Goal: Information Seeking & Learning: Learn about a topic

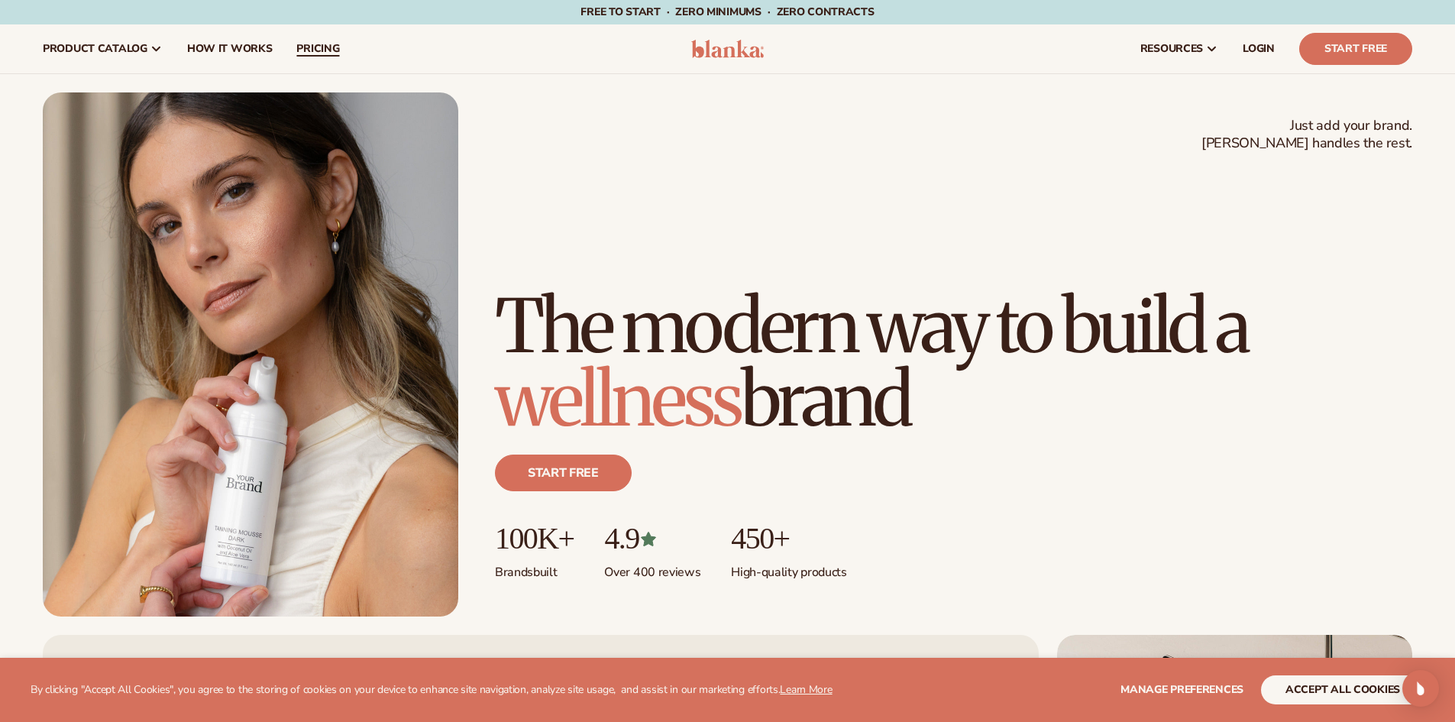
click at [311, 49] on span "pricing" at bounding box center [317, 49] width 43 height 12
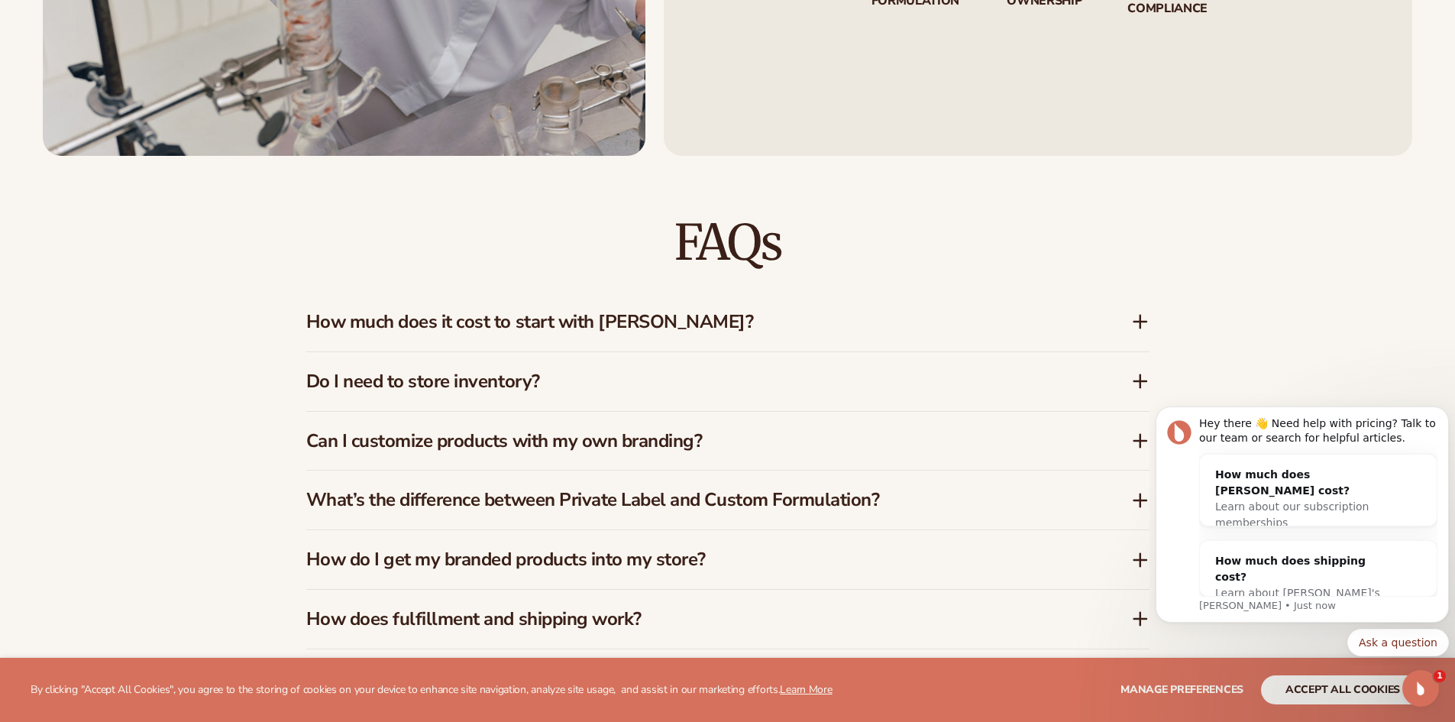
scroll to position [2292, 0]
click at [688, 322] on h3 "How much does it cost to start with Blanka?" at bounding box center [695, 321] width 779 height 22
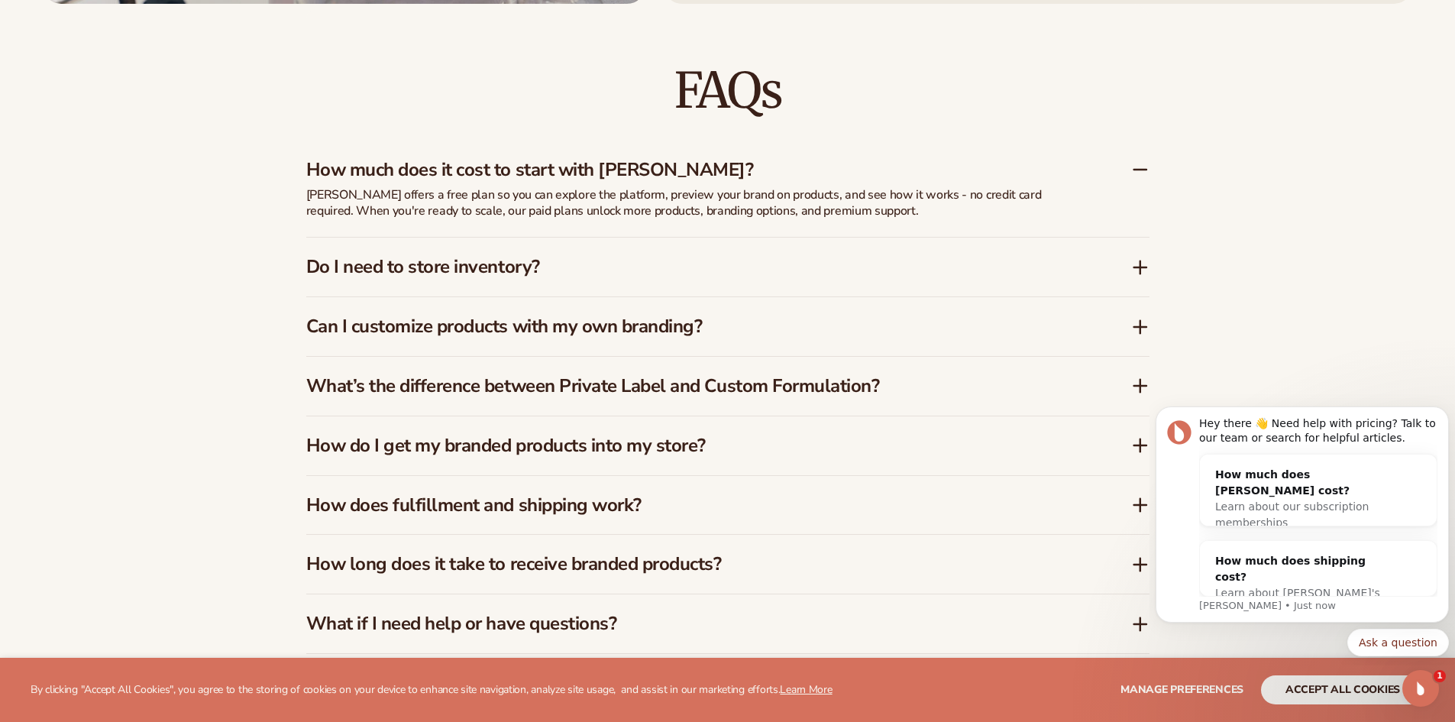
scroll to position [2444, 0]
click at [734, 325] on h3 "Can I customize products with my own branding?" at bounding box center [695, 325] width 779 height 22
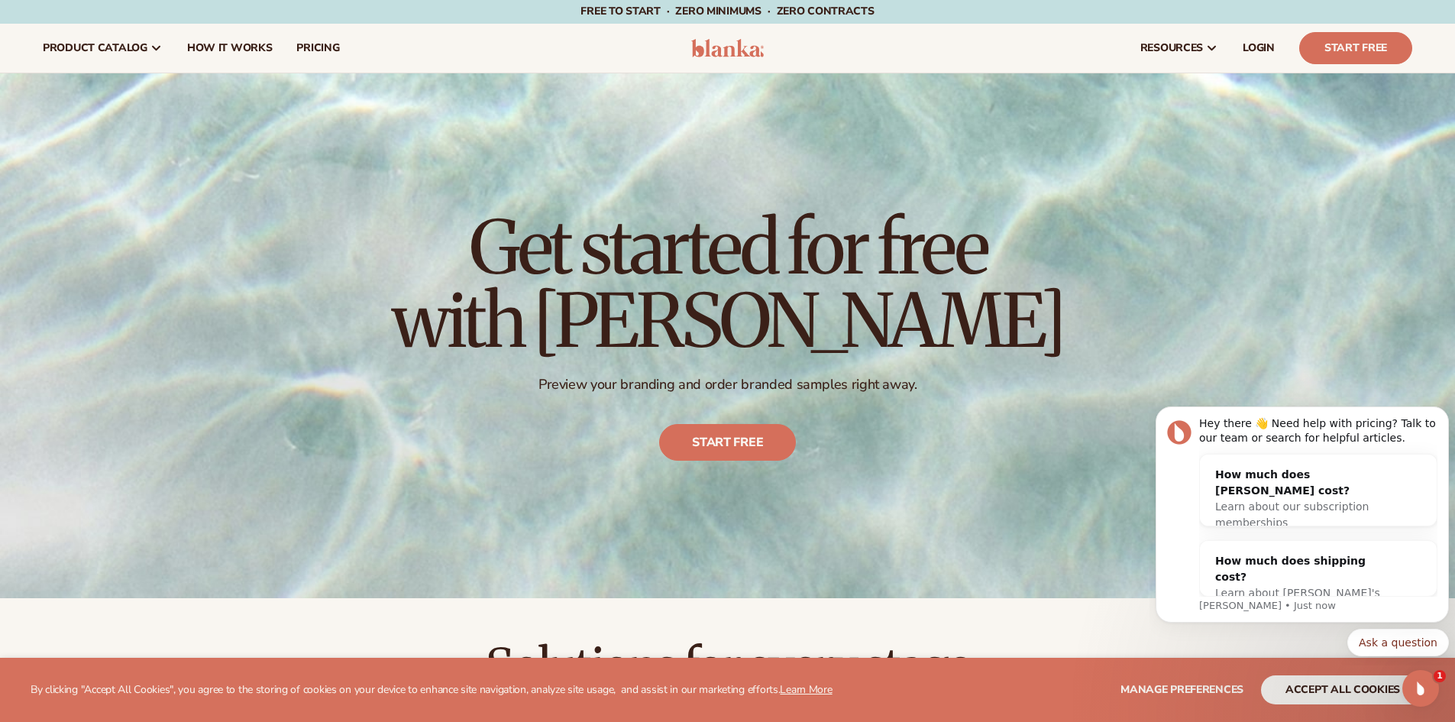
scroll to position [0, 0]
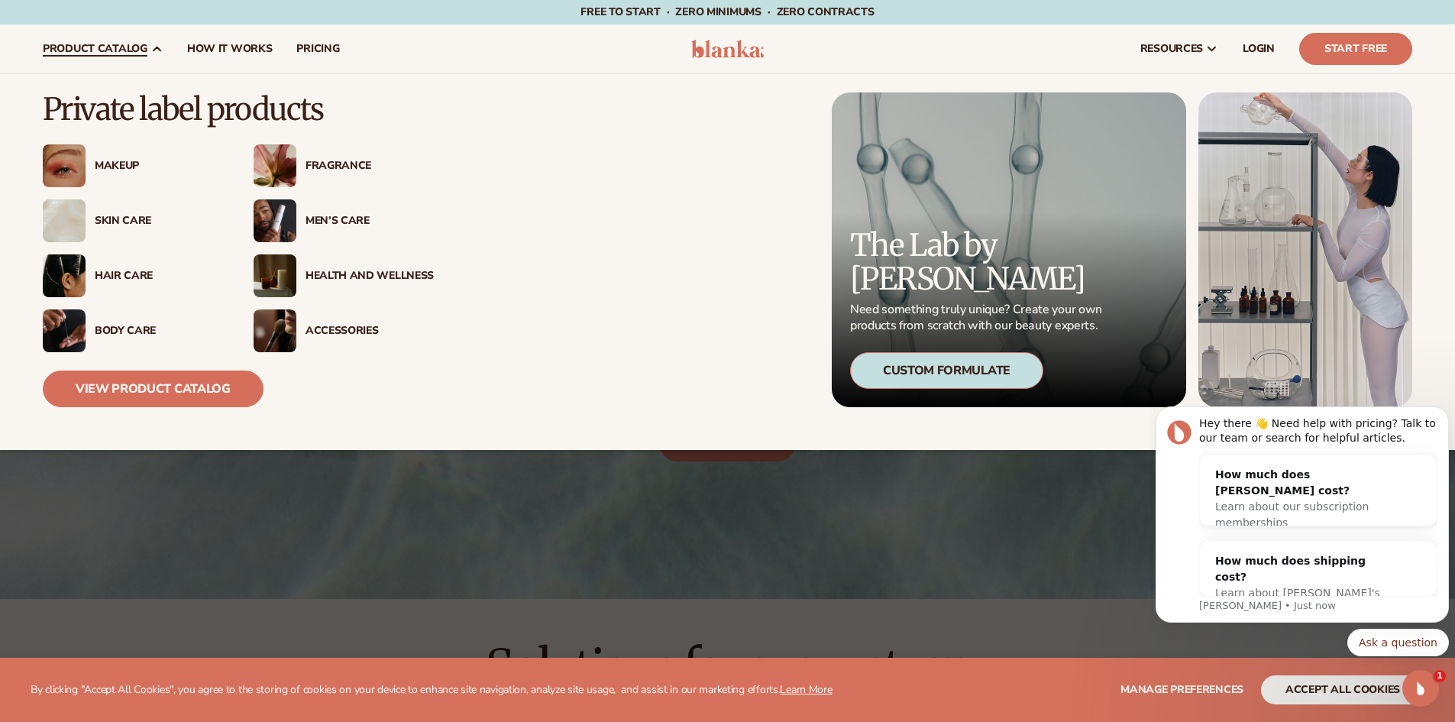
click at [136, 218] on div "Skin Care" at bounding box center [159, 221] width 128 height 13
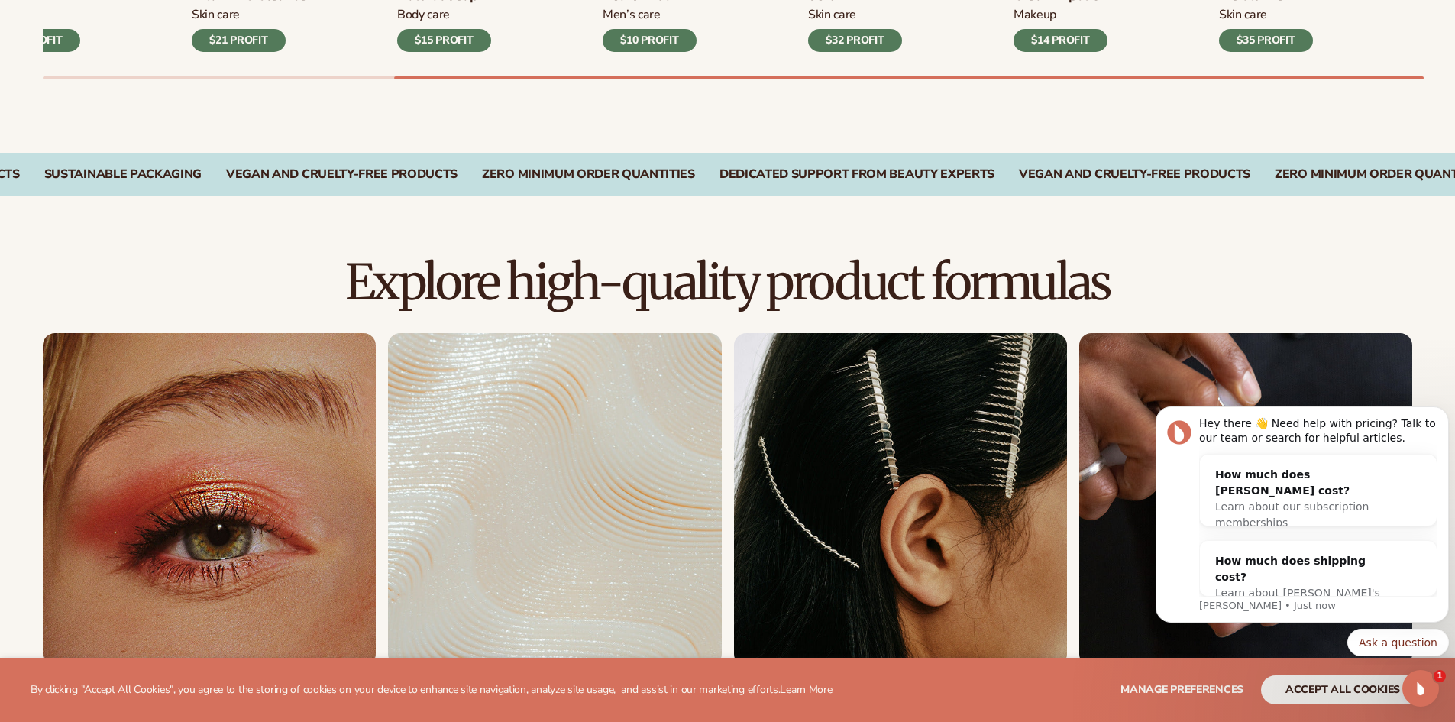
scroll to position [1375, 0]
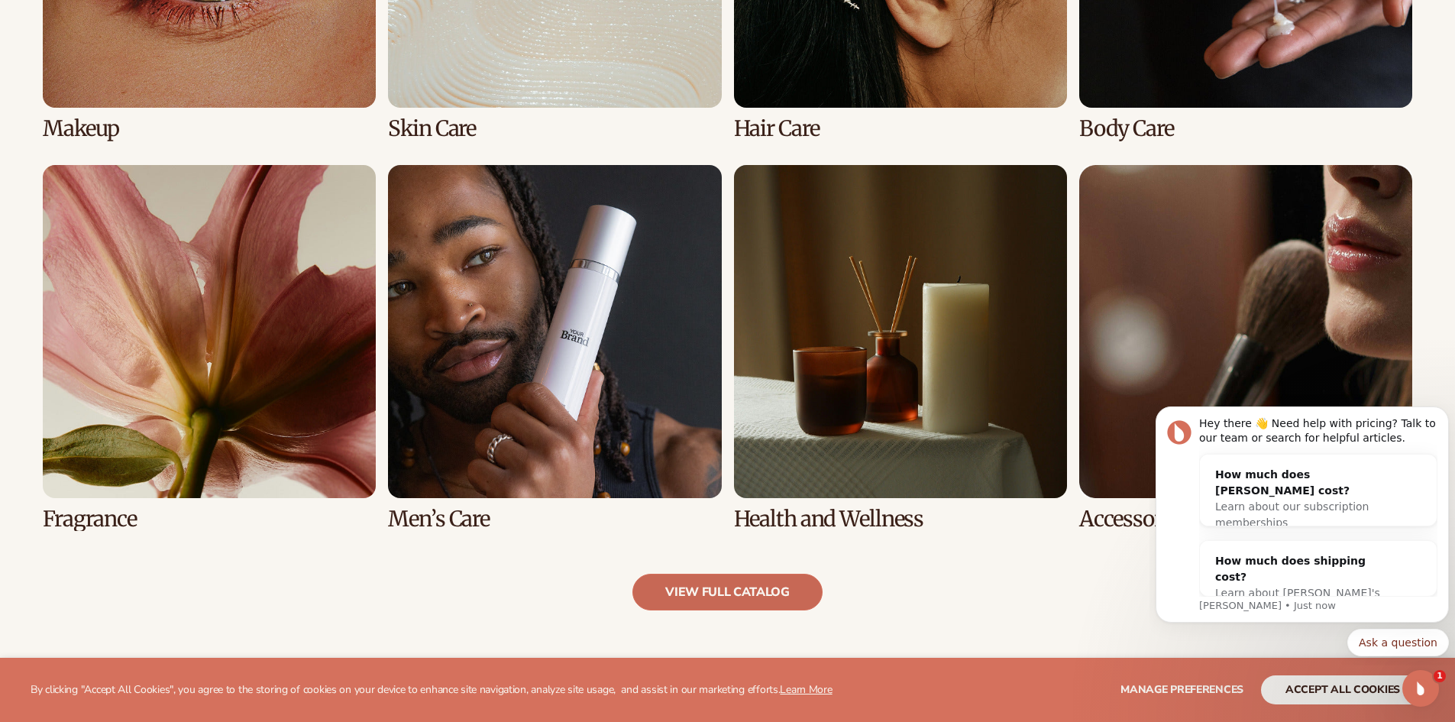
click at [723, 599] on link "view full catalog" at bounding box center [728, 592] width 190 height 37
